Goal: Information Seeking & Learning: Learn about a topic

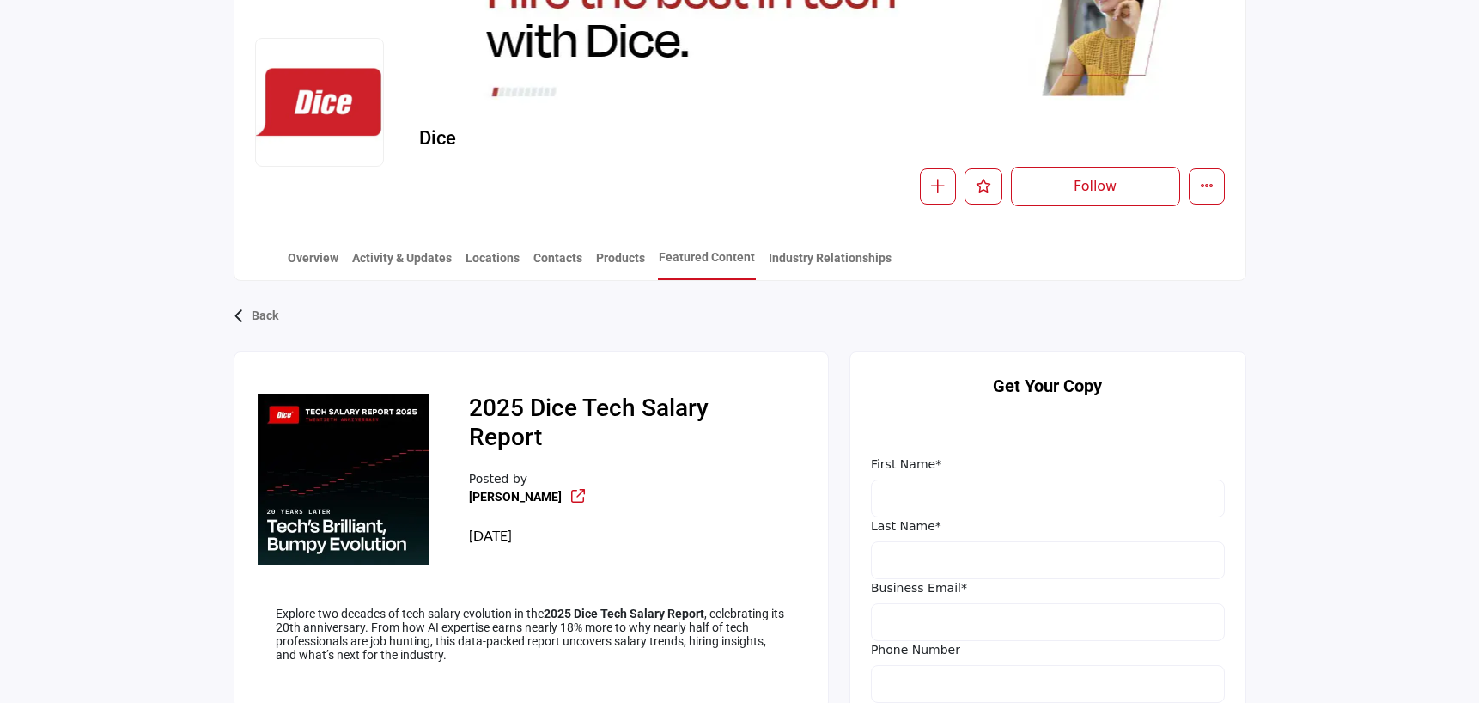
scroll to position [258, 0]
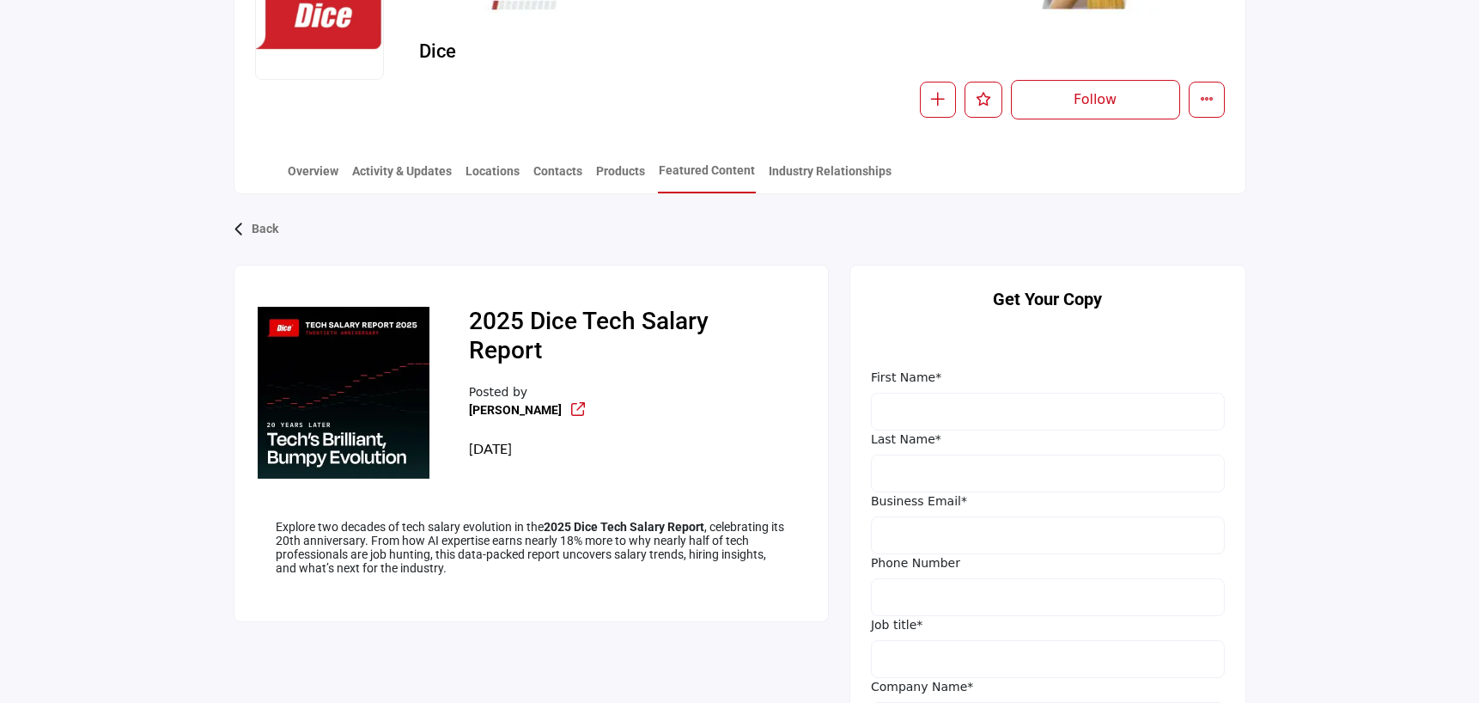
click at [342, 434] on img at bounding box center [344, 393] width 172 height 172
click at [342, 454] on img at bounding box center [344, 393] width 172 height 172
click at [559, 402] on link at bounding box center [572, 418] width 26 height 32
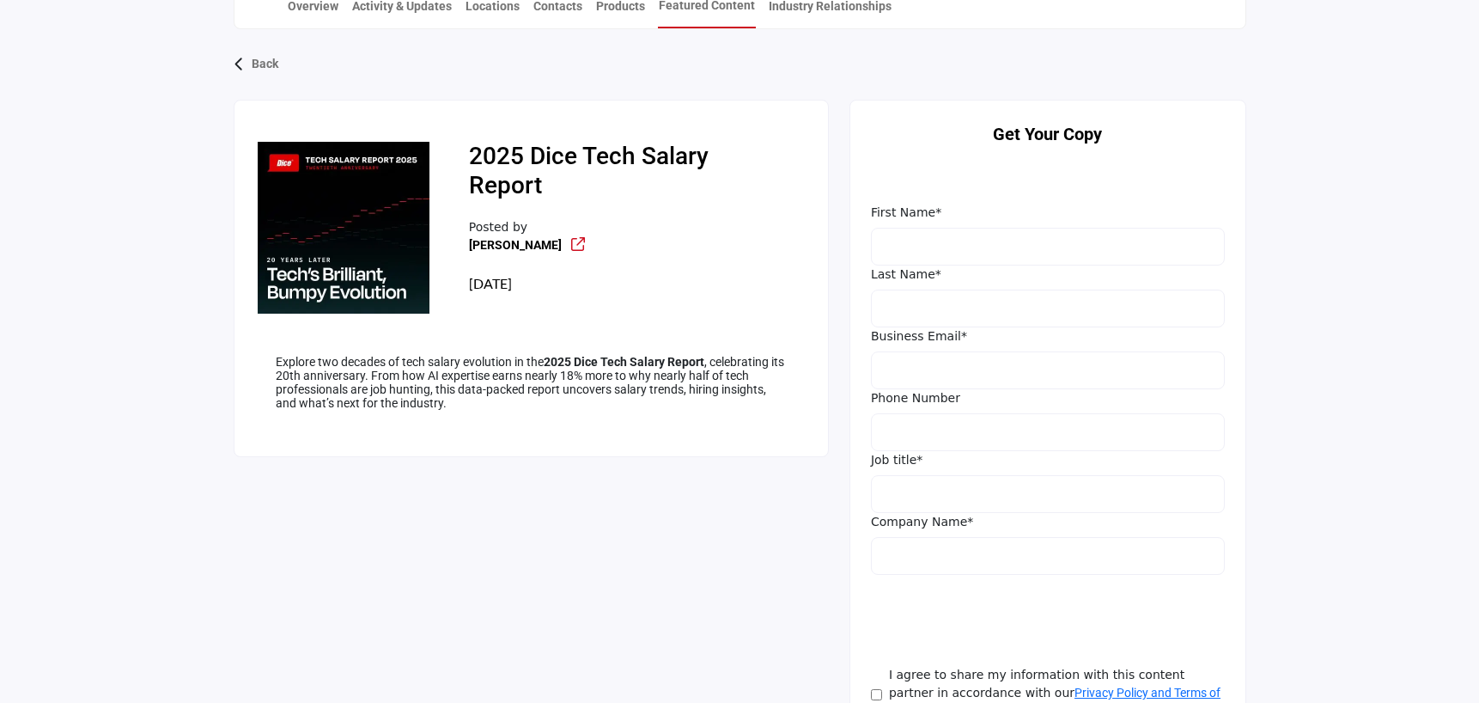
scroll to position [429, 0]
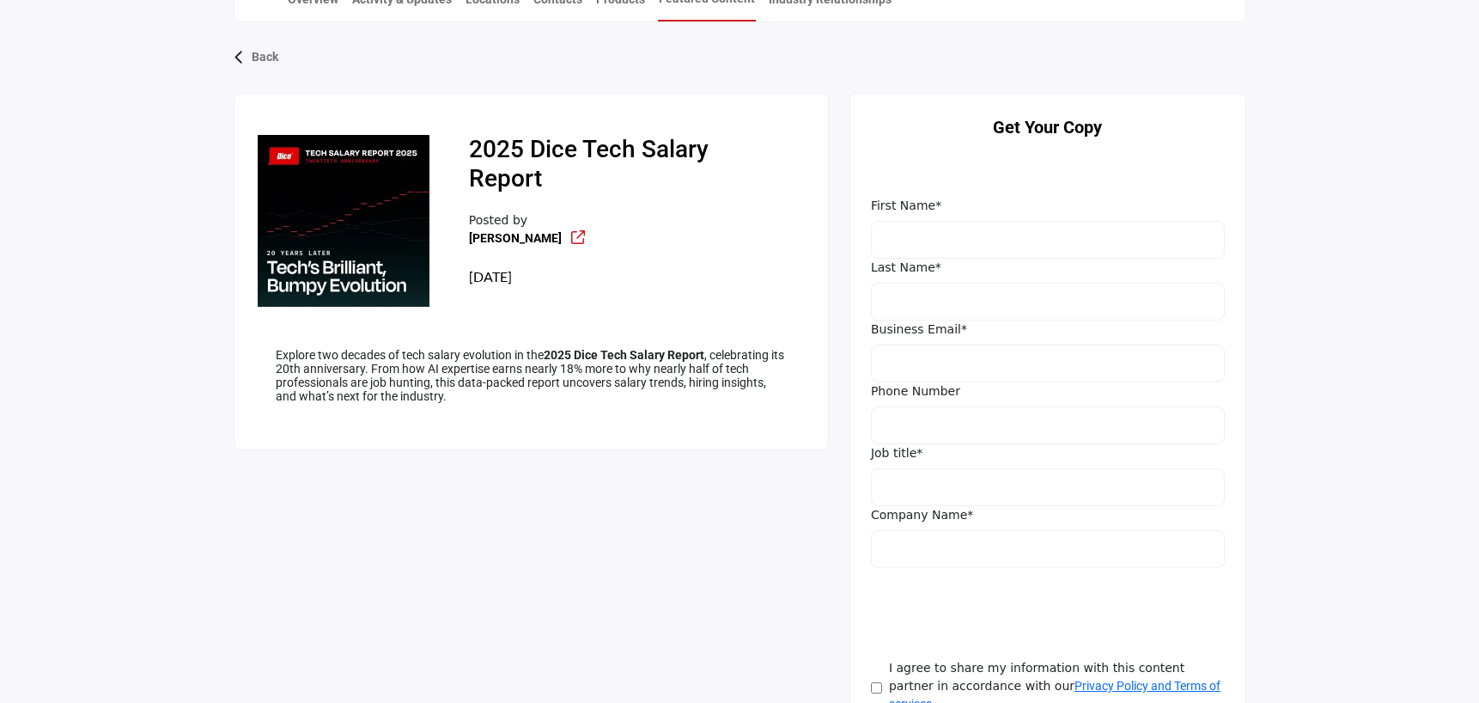
click at [326, 228] on img at bounding box center [344, 221] width 172 height 172
click at [348, 175] on img at bounding box center [344, 221] width 172 height 172
click at [613, 143] on h2 "2025 Dice Tech Salary Report" at bounding box center [628, 167] width 318 height 64
click at [615, 145] on h2 "2025 Dice Tech Salary Report" at bounding box center [628, 167] width 318 height 64
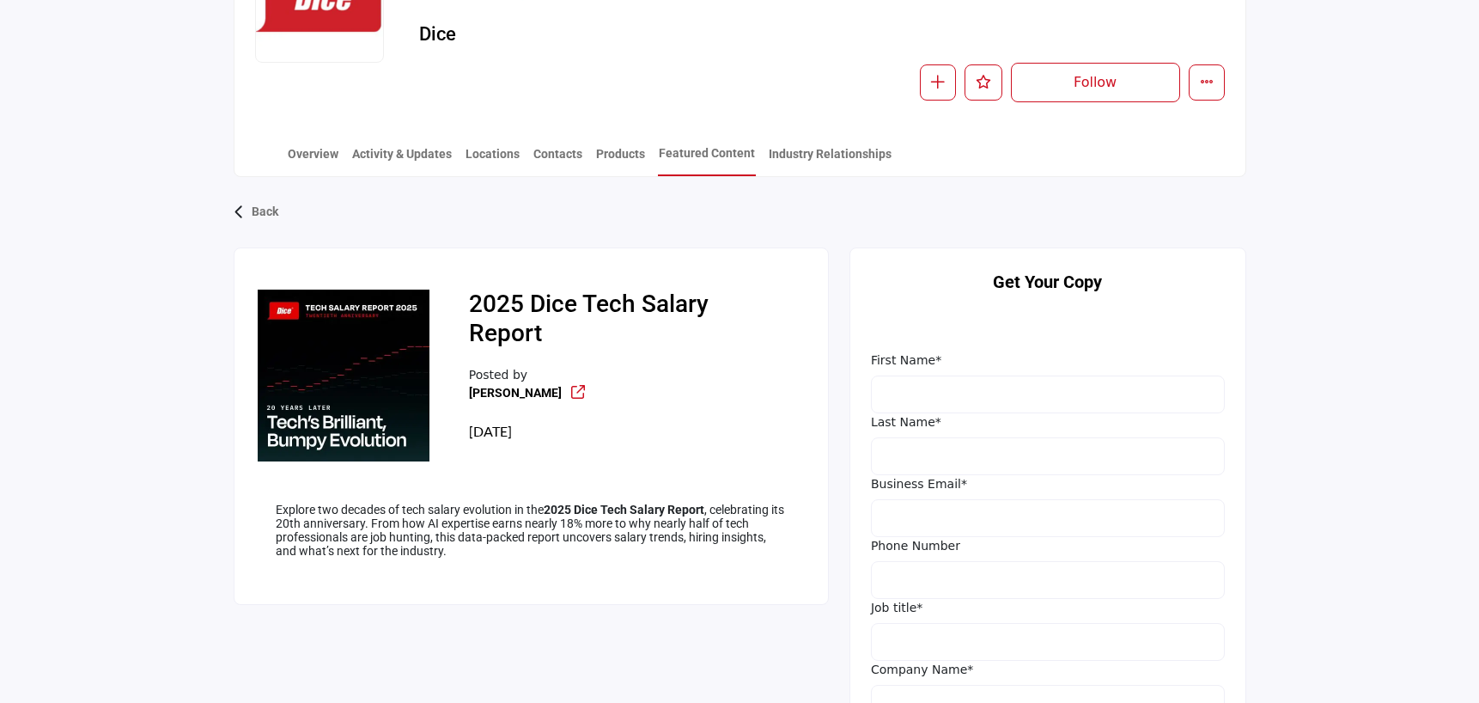
scroll to position [281, 0]
